Goal: Check status: Check status

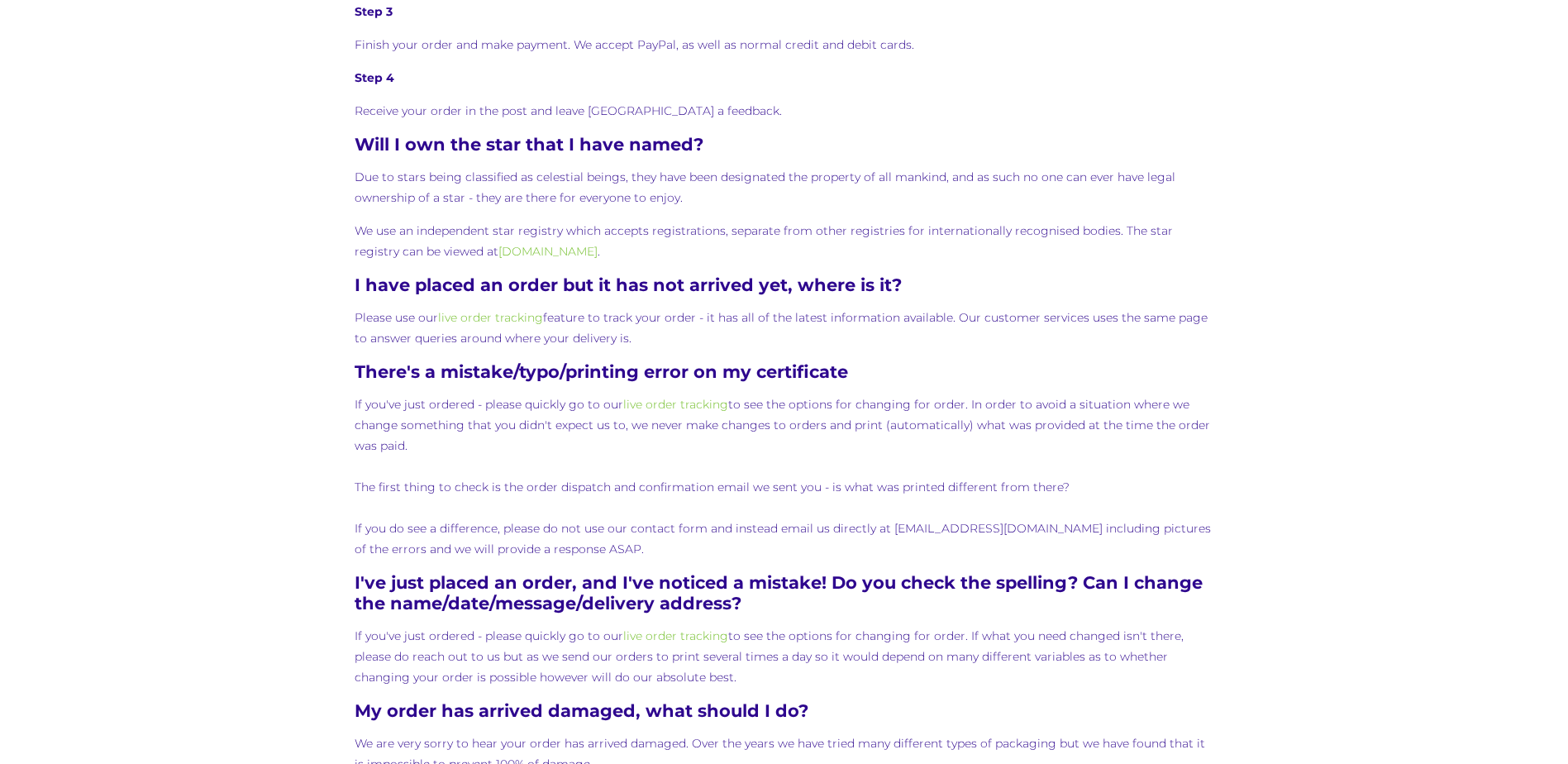
scroll to position [1157, 0]
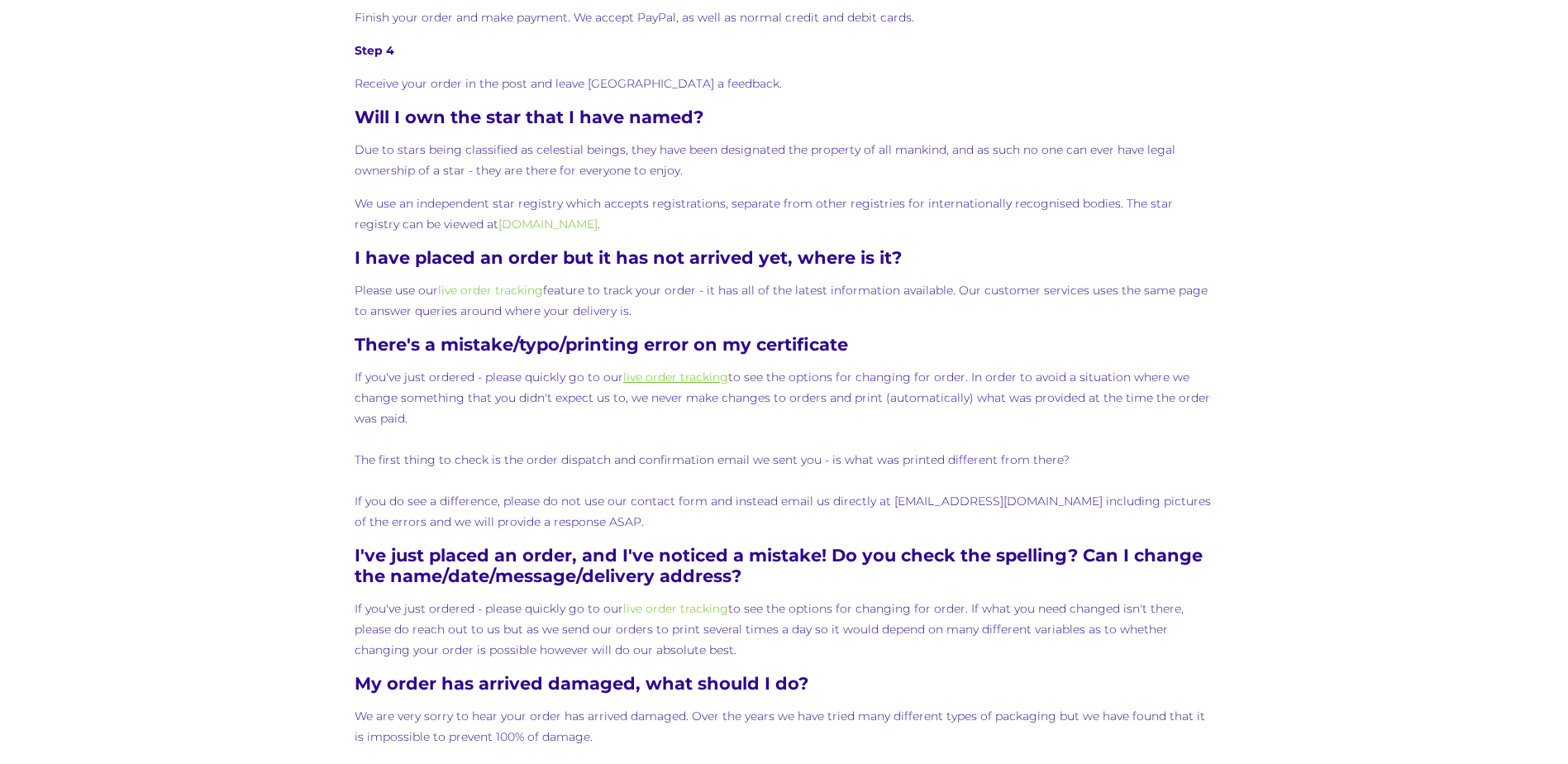
click at [664, 377] on link "live order tracking" at bounding box center [675, 377] width 105 height 15
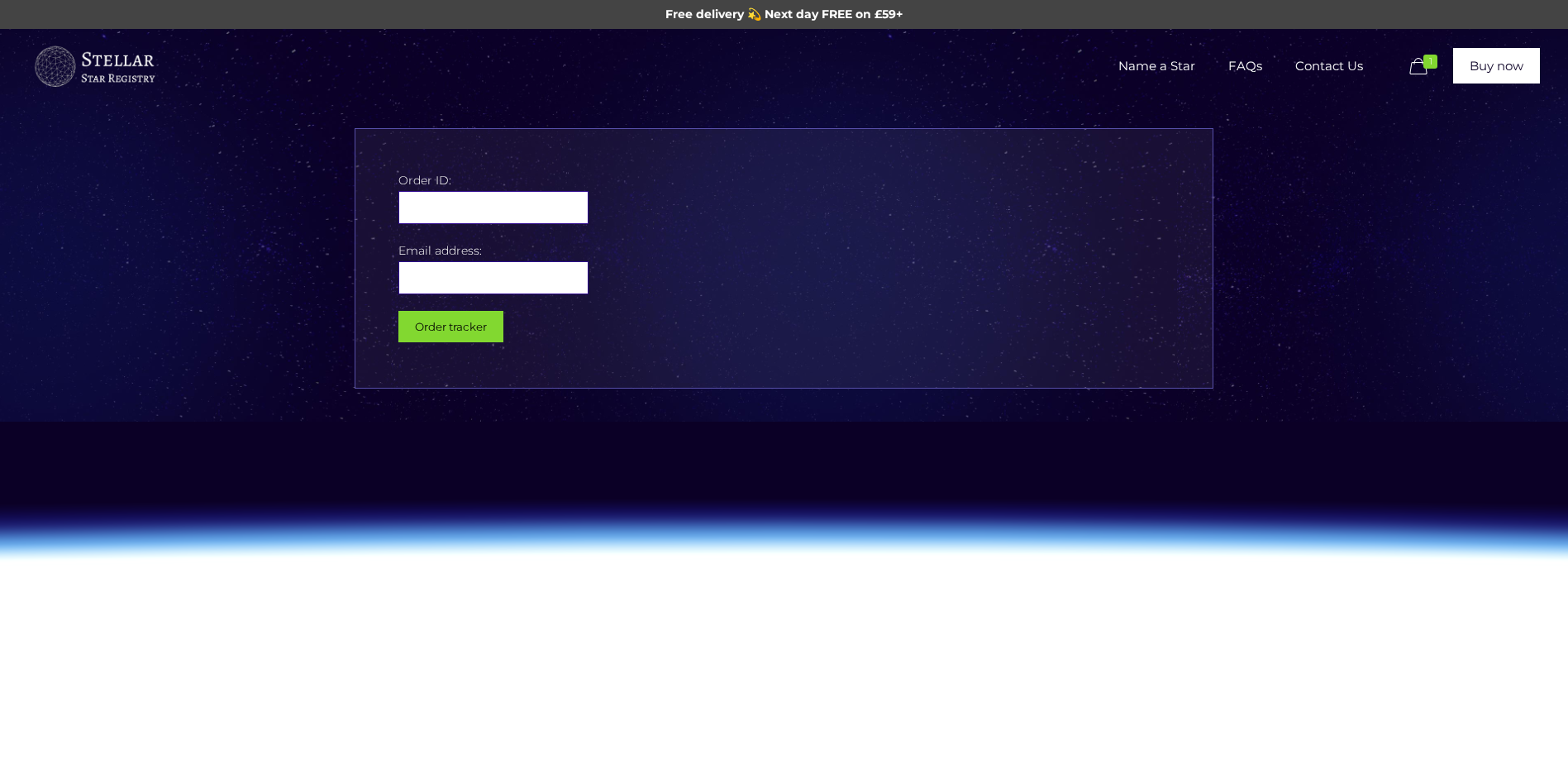
click at [459, 206] on input "text" at bounding box center [493, 207] width 190 height 33
type input "109018"
click at [436, 286] on input "email" at bounding box center [493, 278] width 190 height 33
type input "[EMAIL_ADDRESS][DOMAIN_NAME]"
click at [448, 325] on input "Order tracker" at bounding box center [450, 326] width 105 height 31
